Goal: Task Accomplishment & Management: Use online tool/utility

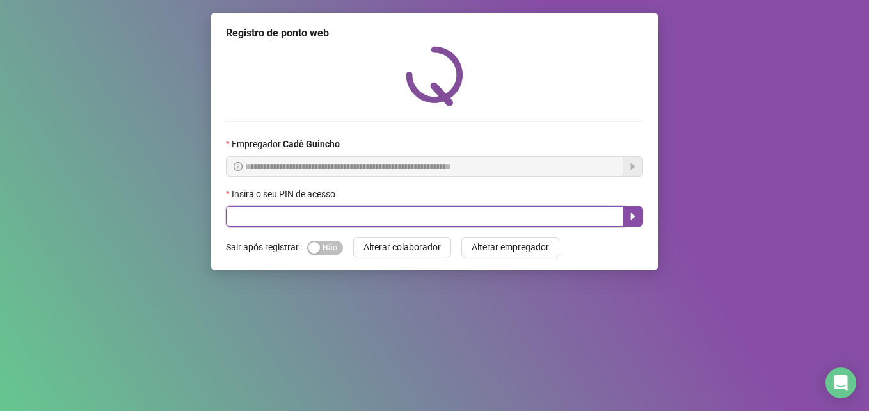
click at [414, 217] on input "text" at bounding box center [425, 216] width 398 height 20
type input "*****"
click at [628, 215] on icon "caret-right" at bounding box center [633, 216] width 10 height 10
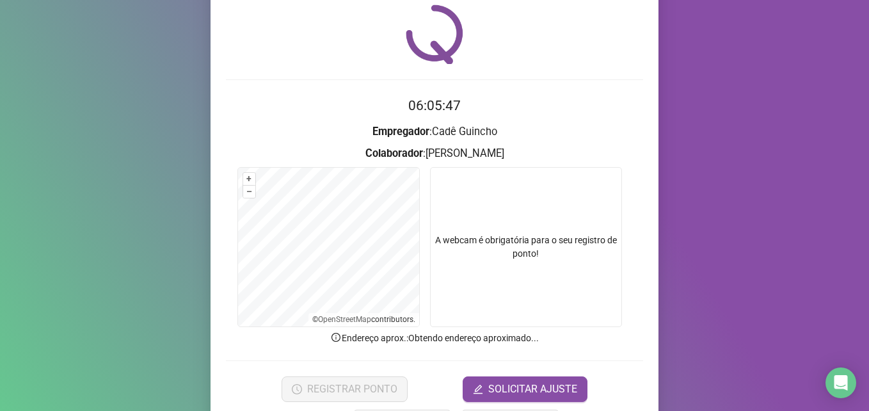
scroll to position [89, 0]
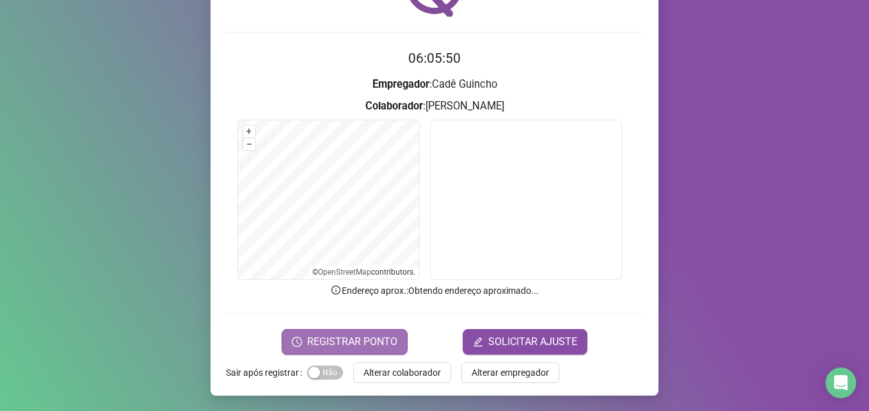
click at [342, 342] on span "REGISTRAR PONTO" at bounding box center [352, 341] width 90 height 15
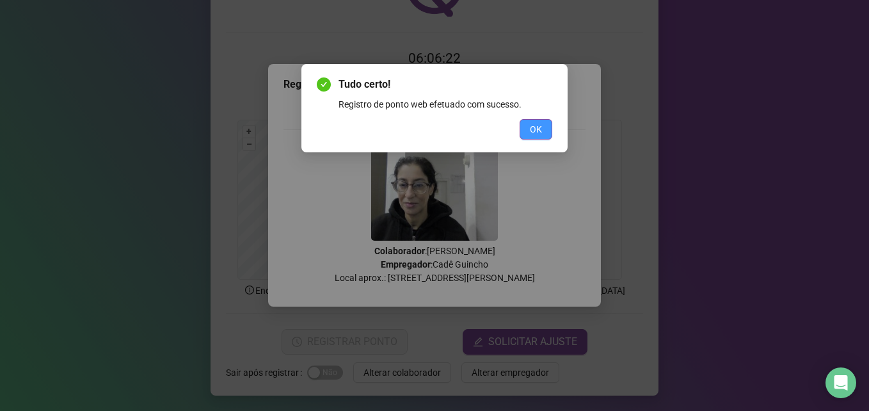
click at [536, 127] on span "OK" at bounding box center [536, 129] width 12 height 14
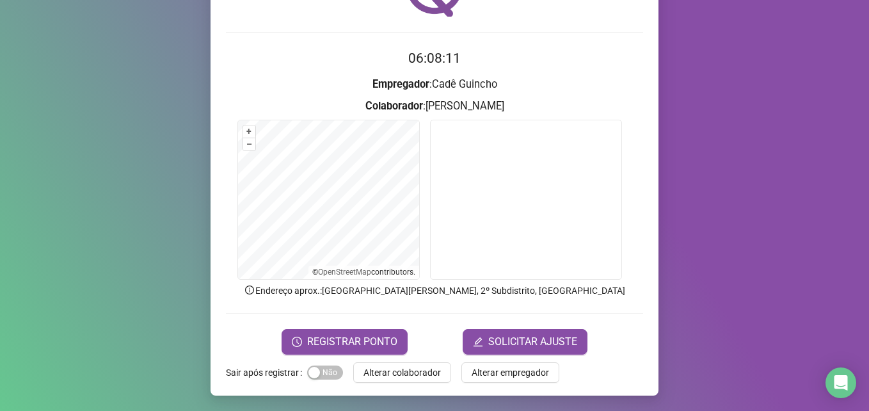
click at [182, 188] on div "Registro de ponto web 06:08:11 Empregador : Cadê Guincho Colaborador : VIVIAN C…" at bounding box center [434, 205] width 869 height 411
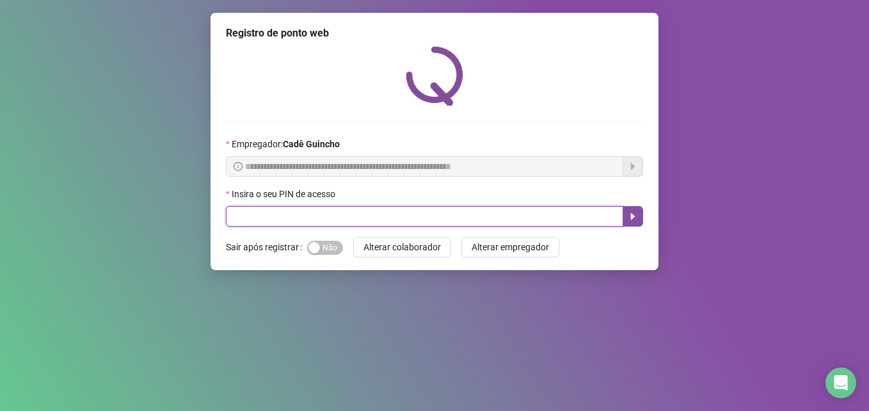
click at [361, 216] on input "text" at bounding box center [425, 216] width 398 height 20
type input "*"
